Goal: Book appointment/travel/reservation

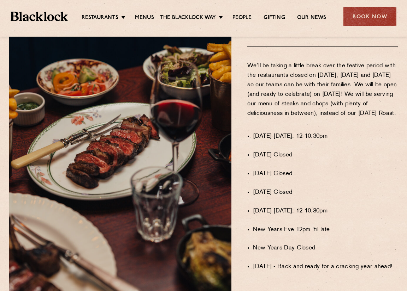
scroll to position [459, 0]
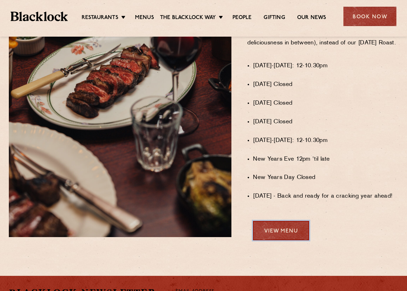
click at [288, 236] on link "View Menu" at bounding box center [281, 230] width 56 height 19
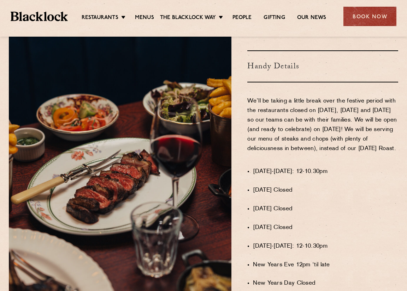
scroll to position [282, 0]
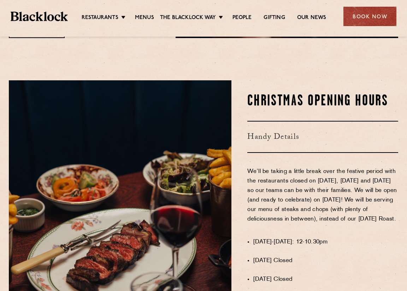
drag, startPoint x: 255, startPoint y: 242, endPoint x: 374, endPoint y: 241, distance: 118.6
click at [374, 241] on li "1st-23rd December: 12-10.30pm" at bounding box center [325, 243] width 145 height 10
drag, startPoint x: 374, startPoint y: 241, endPoint x: 342, endPoint y: 175, distance: 73.7
click at [342, 175] on p "We’ll be taking a little break over the festive period with the restaurants clo…" at bounding box center [322, 200] width 151 height 67
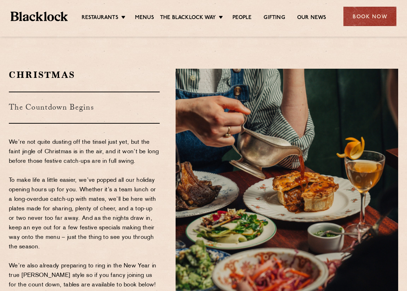
scroll to position [106, 0]
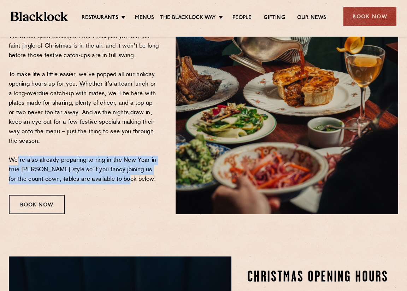
drag, startPoint x: 14, startPoint y: 161, endPoint x: 117, endPoint y: 176, distance: 103.5
click at [117, 176] on p "We’re not quite dusting off the tinsel just yet, but the faint jingle of Christ…" at bounding box center [84, 108] width 151 height 152
click at [112, 187] on div "Christmas The Countdown Begins We’re not quite dusting off the tinsel just yet,…" at bounding box center [87, 89] width 167 height 252
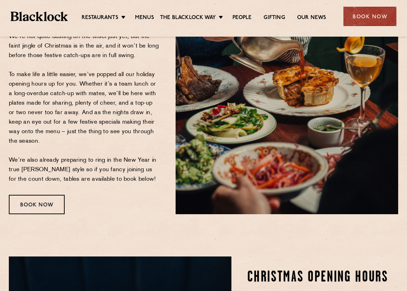
click at [58, 194] on div "Christmas The Countdown Begins We’re not quite dusting off the tinsel just yet,…" at bounding box center [87, 89] width 167 height 252
click at [58, 199] on div "Book Now" at bounding box center [37, 204] width 56 height 19
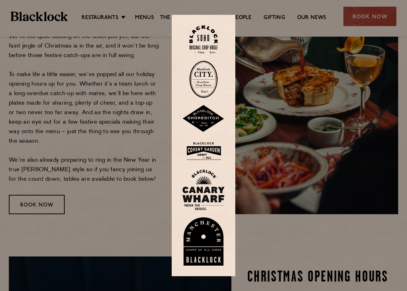
click at [215, 182] on img at bounding box center [203, 190] width 42 height 41
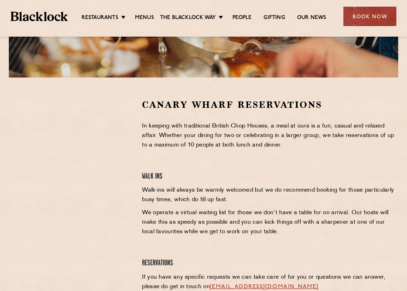
scroll to position [141, 0]
